Goal: Navigation & Orientation: Find specific page/section

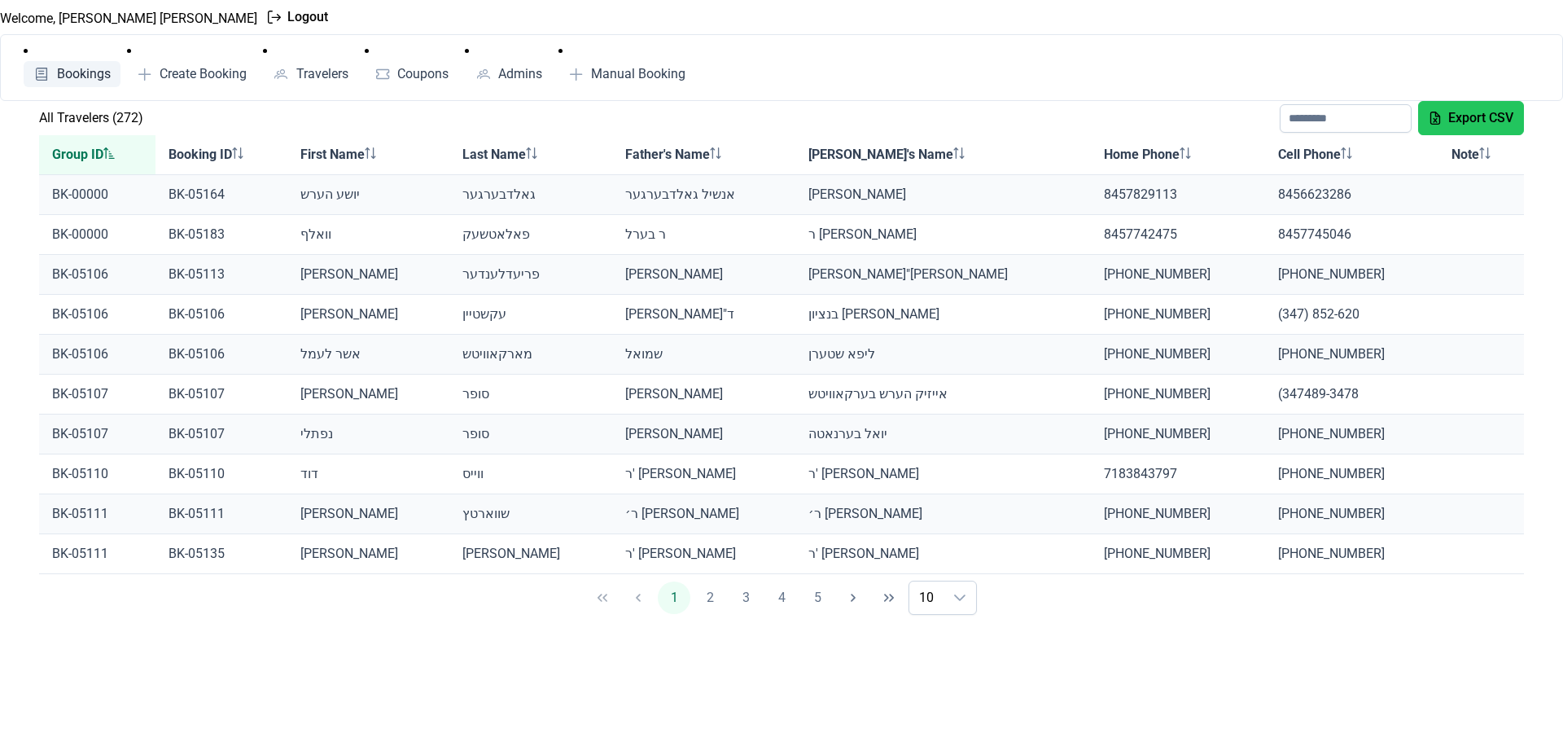
click at [68, 83] on link "Bookings" at bounding box center [72, 74] width 97 height 26
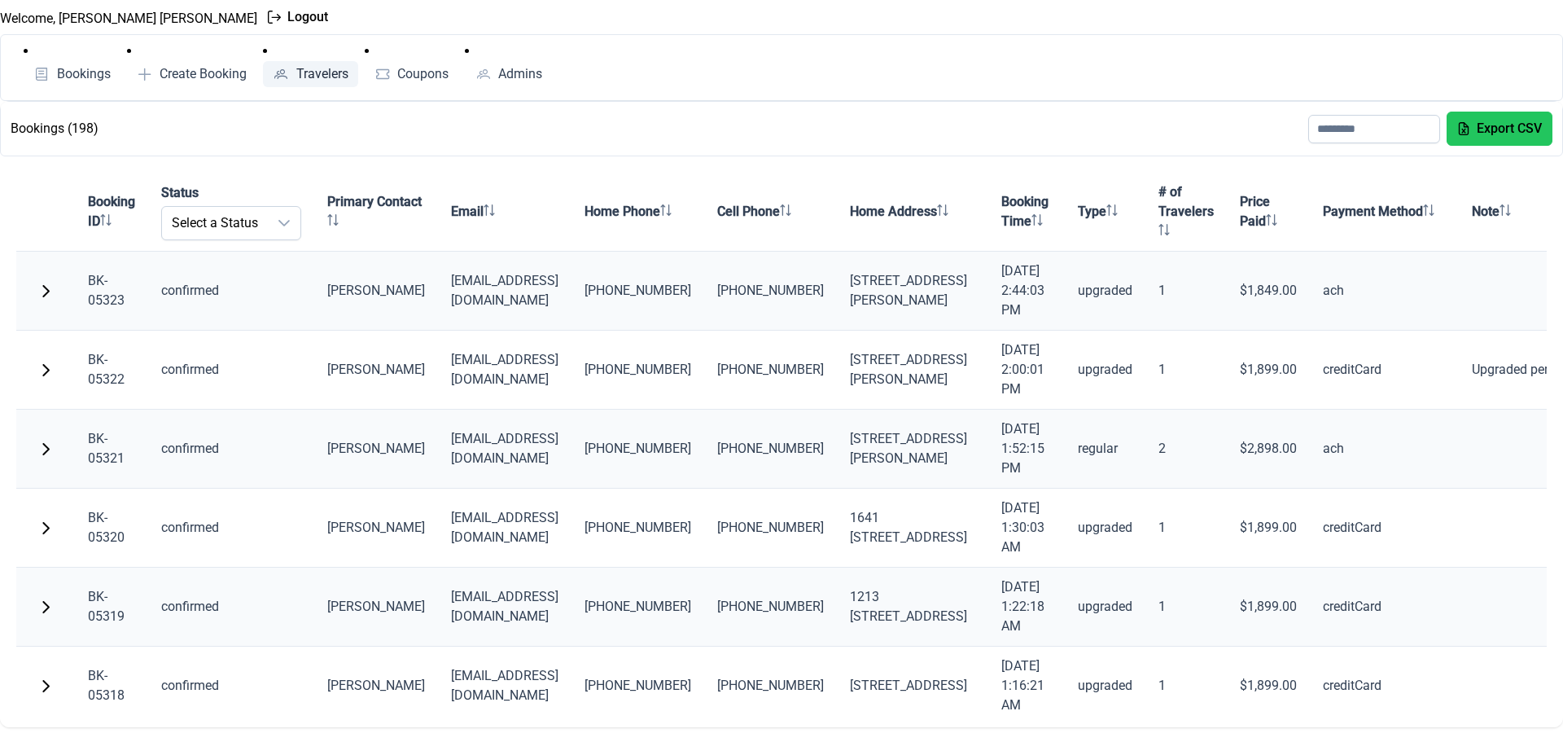
click at [310, 71] on span "Travelers" at bounding box center [322, 74] width 52 height 13
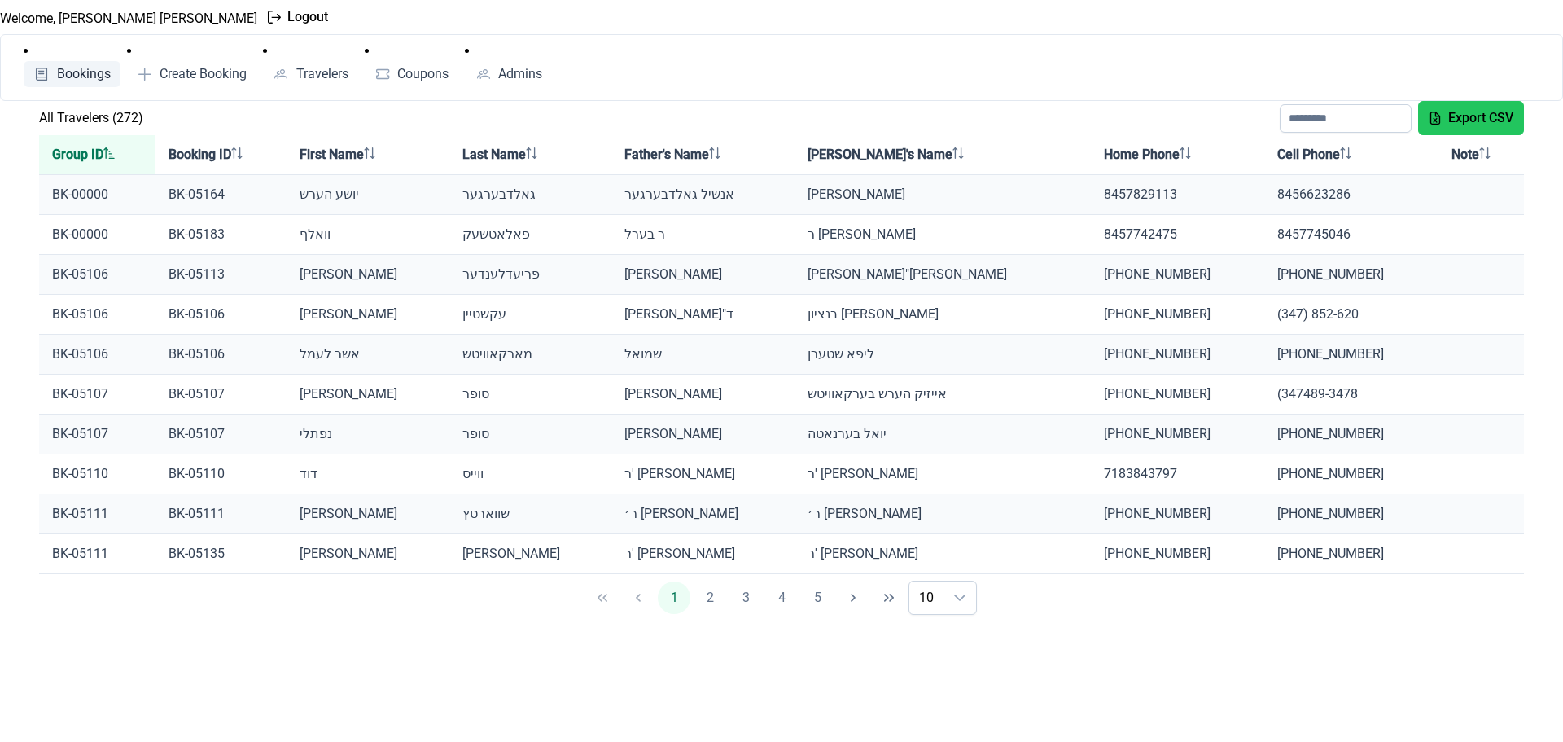
drag, startPoint x: 66, startPoint y: 70, endPoint x: 54, endPoint y: 67, distance: 12.6
click at [67, 70] on span "Bookings" at bounding box center [84, 74] width 54 height 13
